Goal: Communication & Community: Ask a question

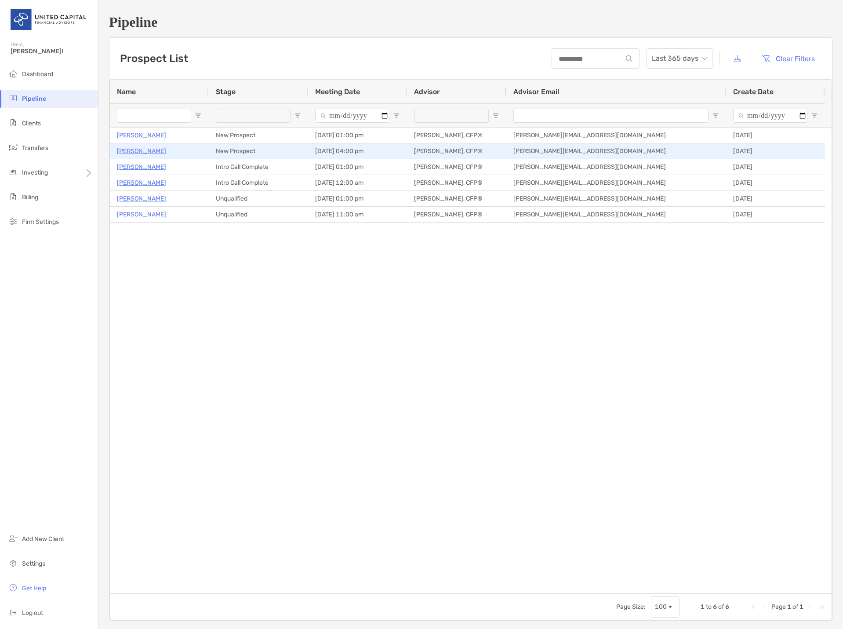
click at [141, 152] on p "Pete Ford" at bounding box center [141, 151] width 49 height 11
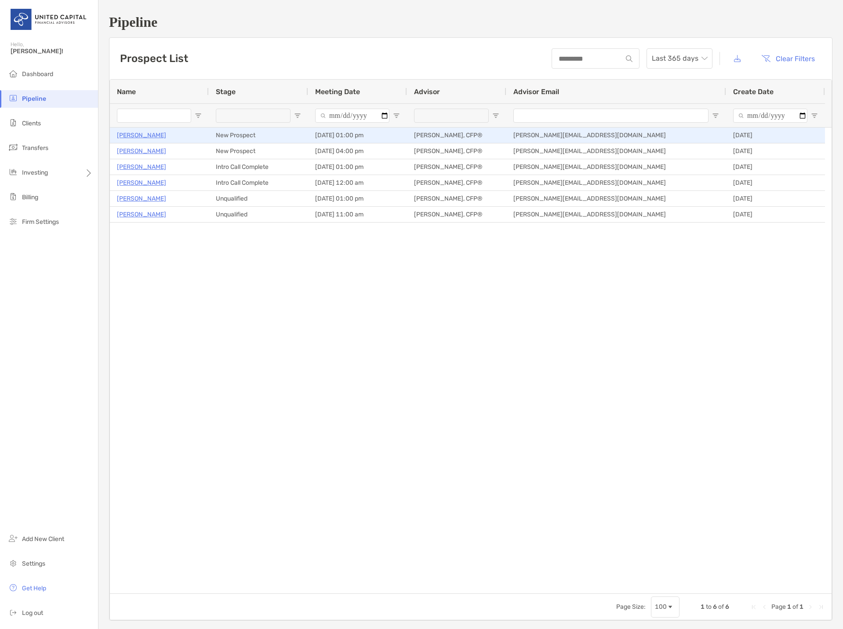
click at [140, 134] on p "[PERSON_NAME]" at bounding box center [141, 135] width 49 height 11
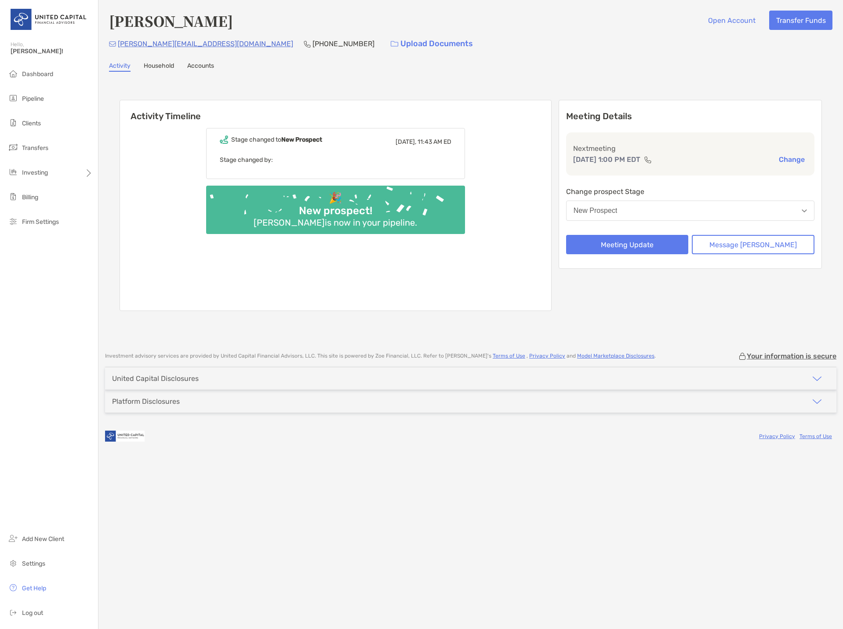
click at [267, 157] on p "Stage changed by:" at bounding box center [336, 159] width 232 height 11
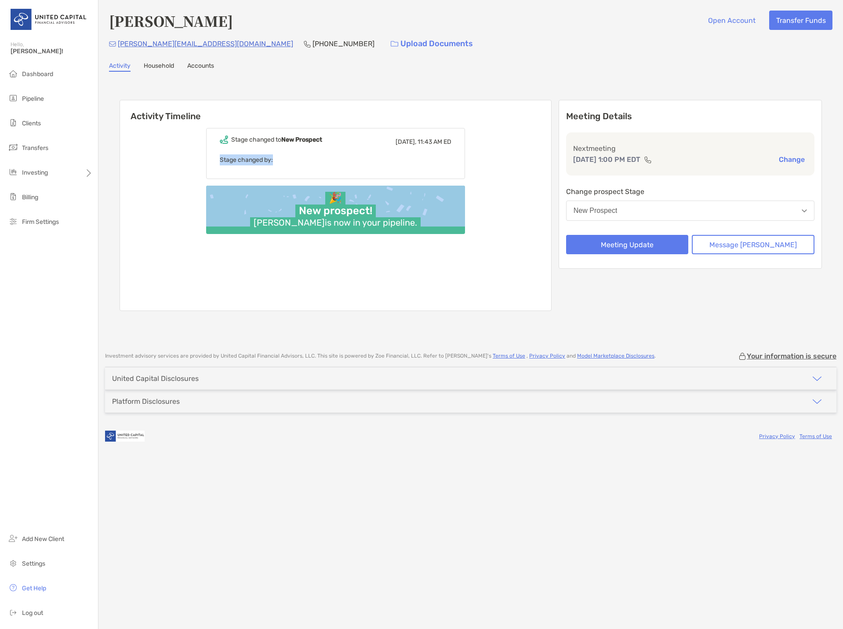
click at [267, 157] on p "Stage changed by:" at bounding box center [336, 159] width 232 height 11
click at [200, 159] on div "Stage changed to New Prospect Today, 11:43 AM ED Stage changed by: 🎉 New prospe…" at bounding box center [335, 215] width 431 height 189
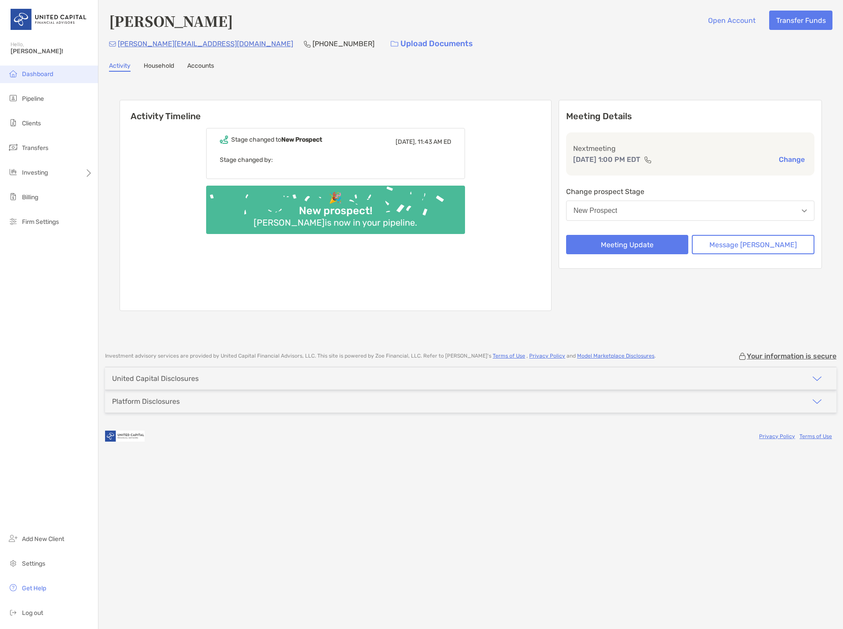
click at [42, 74] on span "Dashboard" at bounding box center [37, 73] width 31 height 7
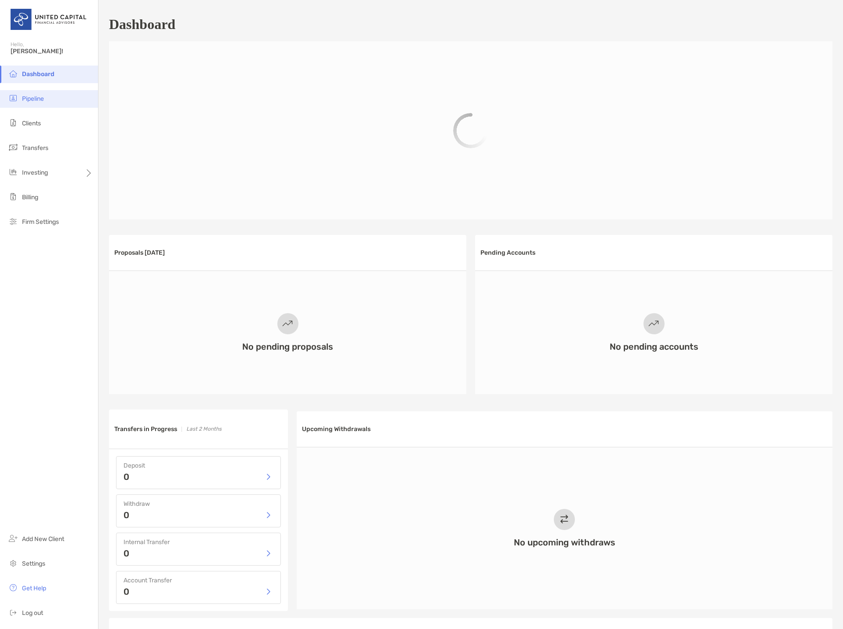
click at [53, 103] on li "Pipeline" at bounding box center [49, 99] width 98 height 18
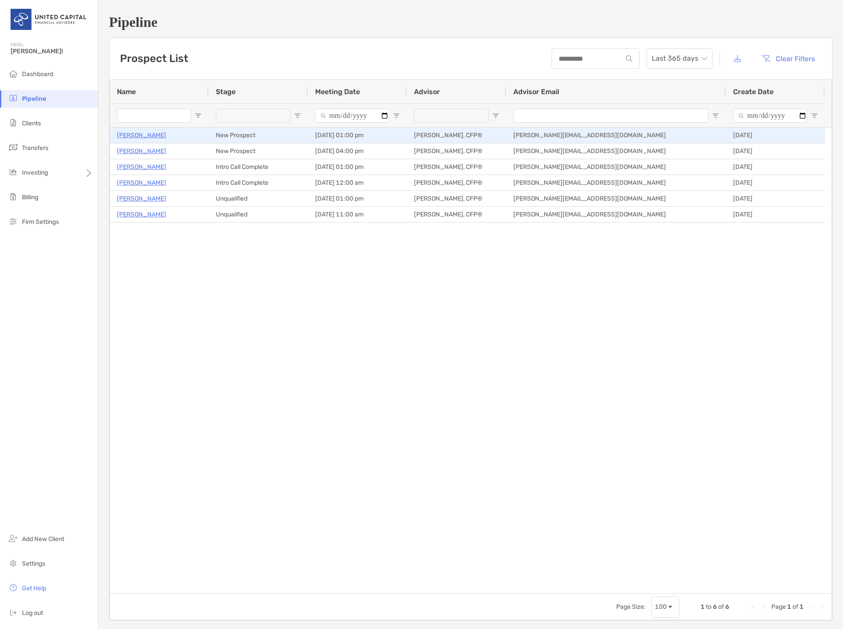
click at [136, 137] on p "[PERSON_NAME]" at bounding box center [141, 135] width 49 height 11
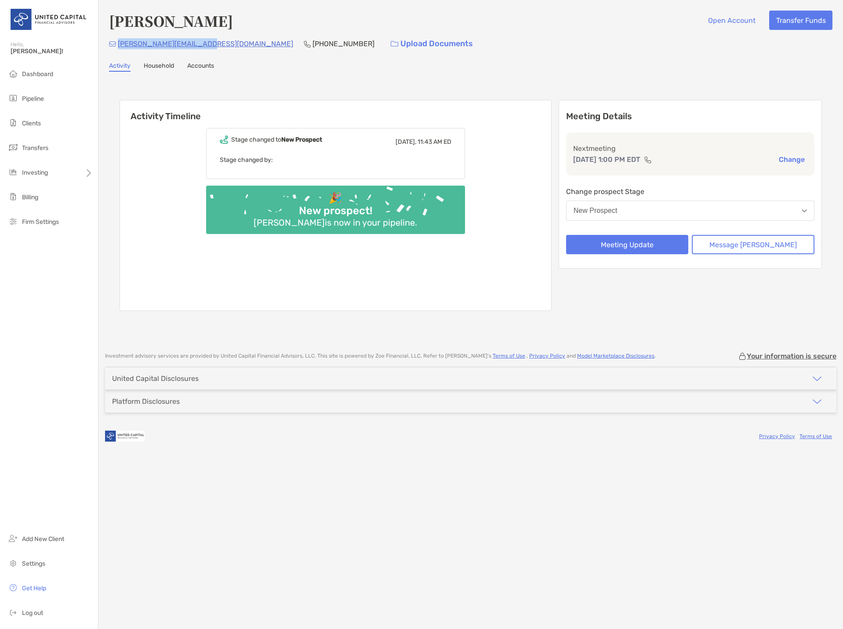
drag, startPoint x: 205, startPoint y: 43, endPoint x: 117, endPoint y: 47, distance: 88.1
click at [117, 47] on div "[PERSON_NAME][EMAIL_ADDRESS][DOMAIN_NAME] [PHONE_NUMBER] Upload Documents" at bounding box center [471, 43] width 724 height 19
copy p "[PERSON_NAME][EMAIL_ADDRESS][DOMAIN_NAME]"
click at [523, 541] on div "[PERSON_NAME] Open Account Transfer Funds [PERSON_NAME][EMAIL_ADDRESS][DOMAIN_N…" at bounding box center [471, 314] width 745 height 629
click at [768, 251] on button "Message [PERSON_NAME]" at bounding box center [753, 244] width 123 height 19
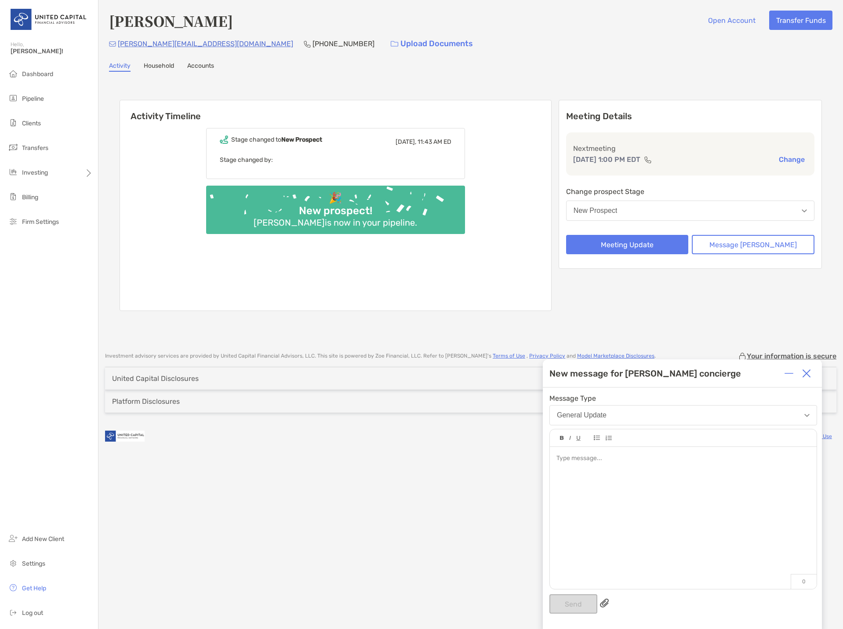
click at [588, 464] on div at bounding box center [683, 513] width 267 height 133
click at [591, 603] on button "Send" at bounding box center [574, 603] width 48 height 19
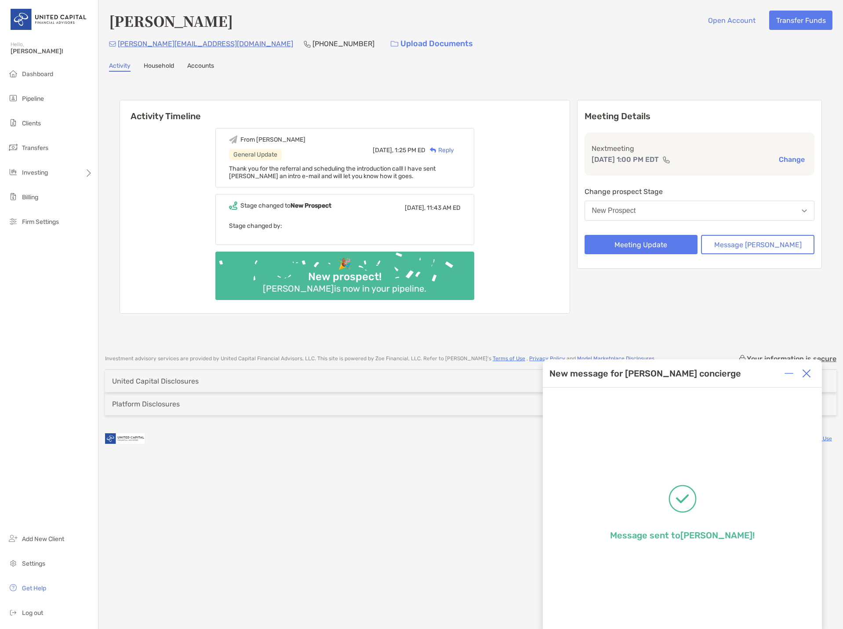
click at [184, 183] on div "From [PERSON_NAME] General Update [DATE], 1:25 PM ED Reply Thank you for the re…" at bounding box center [345, 217] width 450 height 192
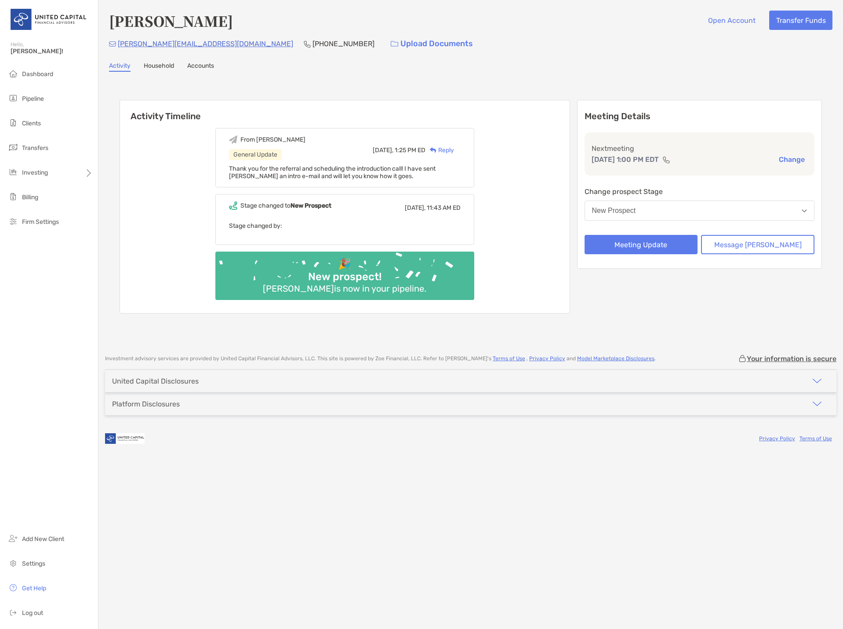
click at [649, 291] on div "Meeting Details Next meeting [DATE] 1:00 PM EDT Change Change prospect Stage Ne…" at bounding box center [699, 207] width 245 height 214
